Goal: Information Seeking & Learning: Learn about a topic

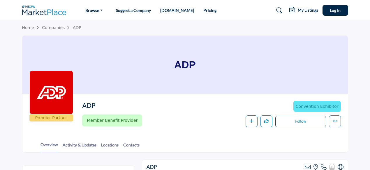
click at [169, 113] on div "ADP Convention Exhibitor 2025 NJCPA Convention & Expo exhibitor Member Benefit …" at bounding box center [211, 114] width 258 height 26
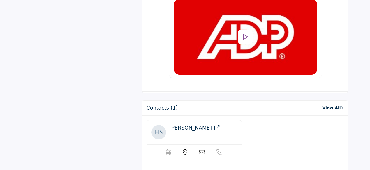
scroll to position [932, 0]
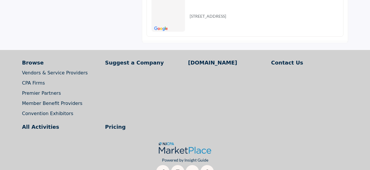
click at [0, 0] on div at bounding box center [0, 0] width 0 height 0
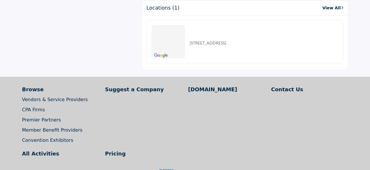
scroll to position [978, 0]
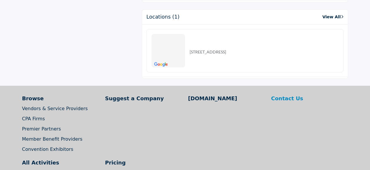
click at [286, 95] on p "Contact Us" at bounding box center [309, 99] width 77 height 8
click at [59, 106] on link "Vendors & Service Providers" at bounding box center [55, 109] width 66 height 6
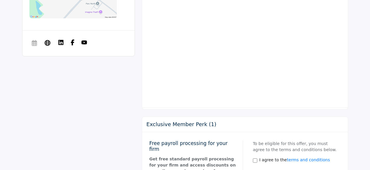
scroll to position [163, 0]
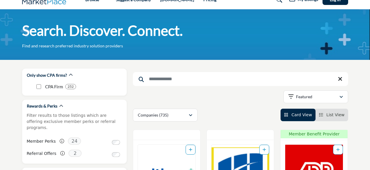
scroll to position [146, 0]
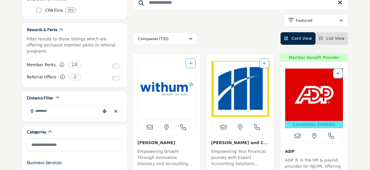
scroll to position [175, 0]
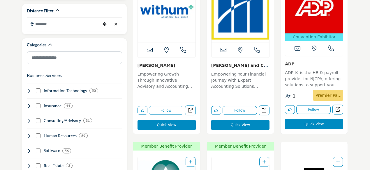
click at [143, 65] on link "[PERSON_NAME]" at bounding box center [156, 65] width 38 height 5
click at [226, 65] on link "[PERSON_NAME] and Company, ..." at bounding box center [239, 68] width 57 height 12
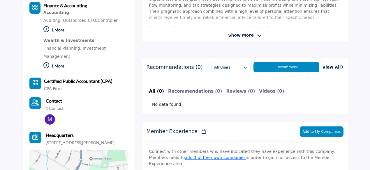
scroll to position [233, 0]
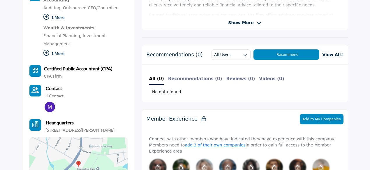
drag, startPoint x: 56, startPoint y: 80, endPoint x: 21, endPoint y: 89, distance: 36.6
click at [21, 89] on div "About Business Services Consulting/Advisory Mergers & Acquisitions, Succession …" at bounding box center [185, 146] width 332 height 451
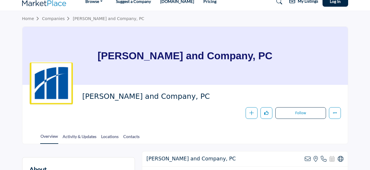
scroll to position [0, 0]
